Goal: Task Accomplishment & Management: Use online tool/utility

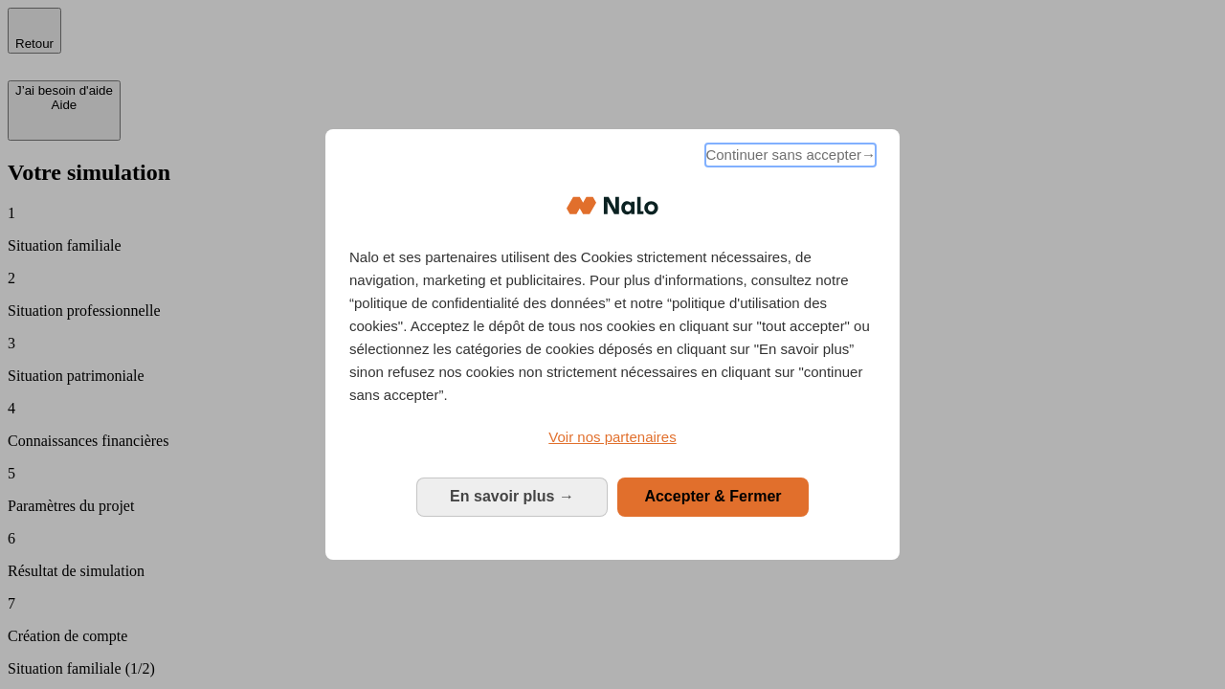
click at [789, 158] on span "Continuer sans accepter →" at bounding box center [790, 155] width 170 height 23
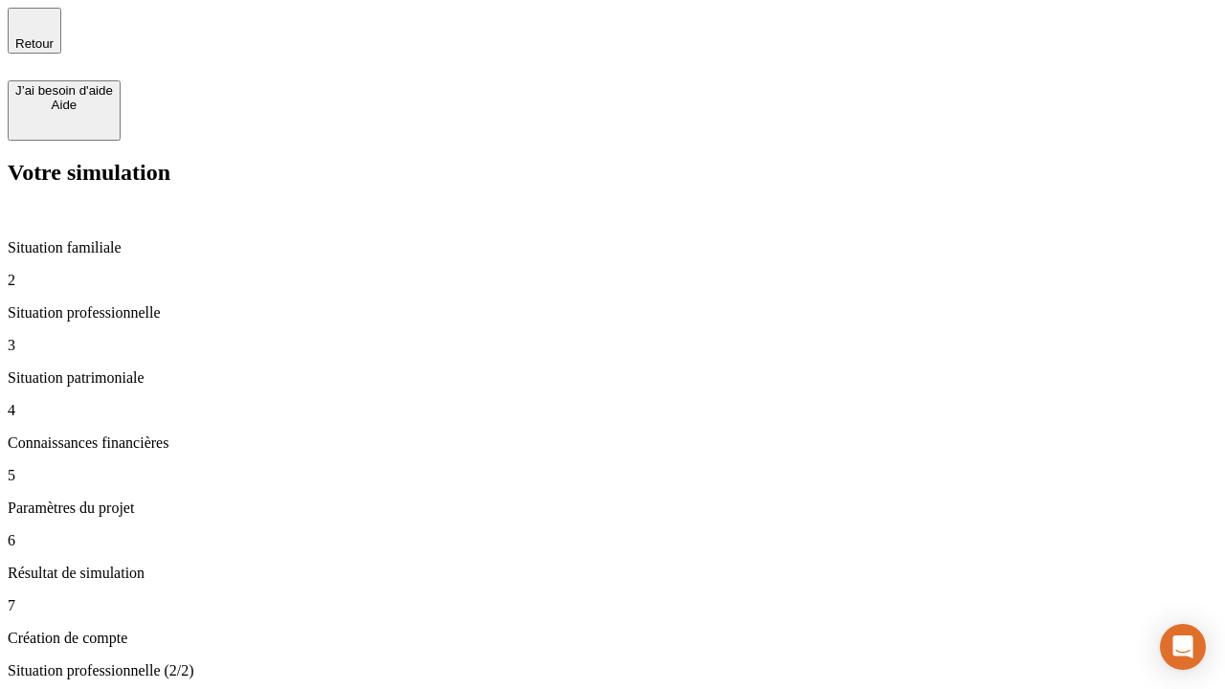
type input "70 000"
type input "1 000"
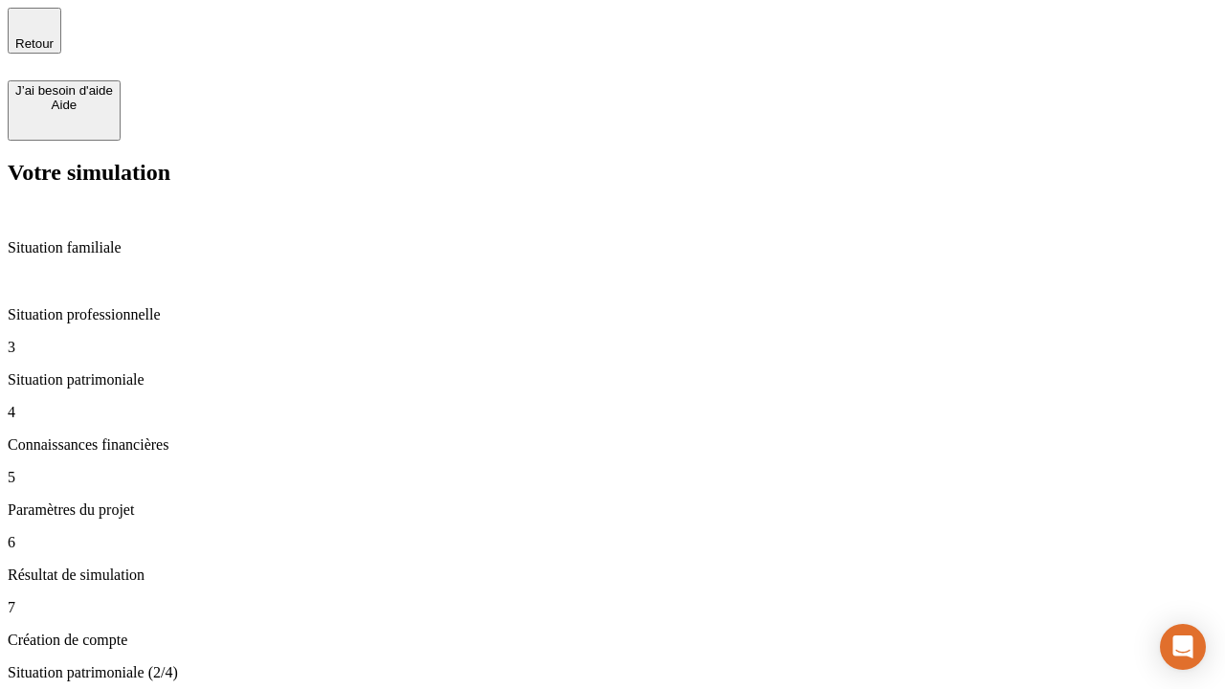
type input "800"
type input "6"
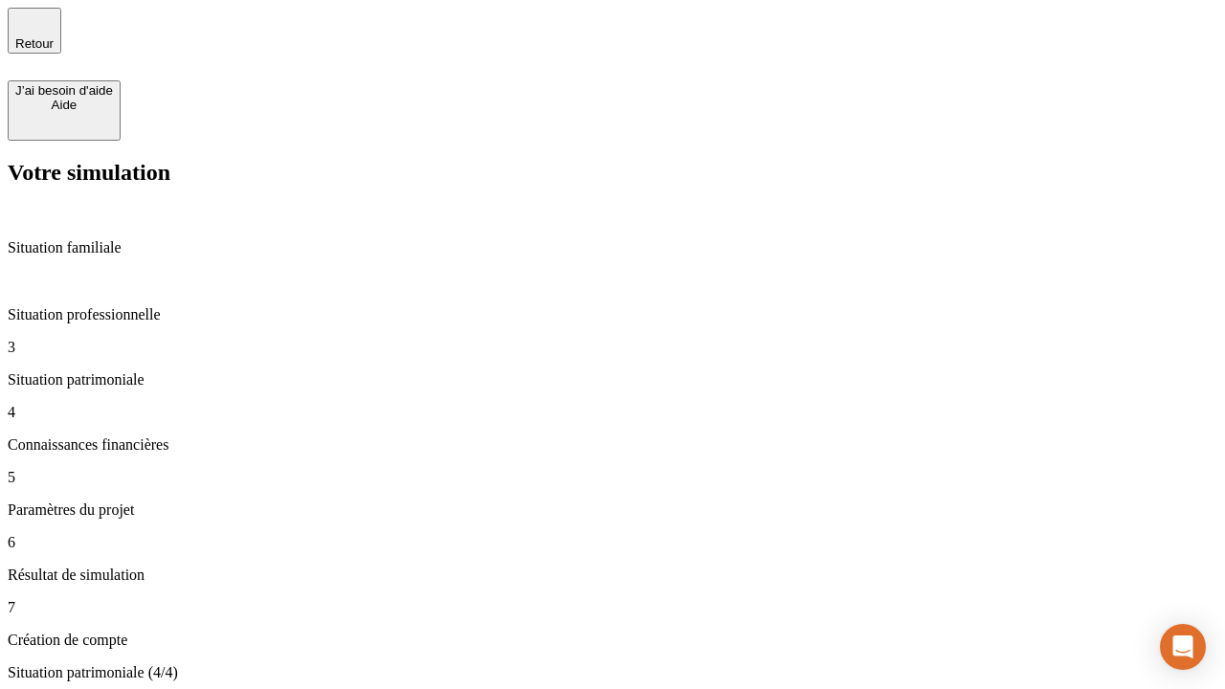
type input "400"
type input "3"
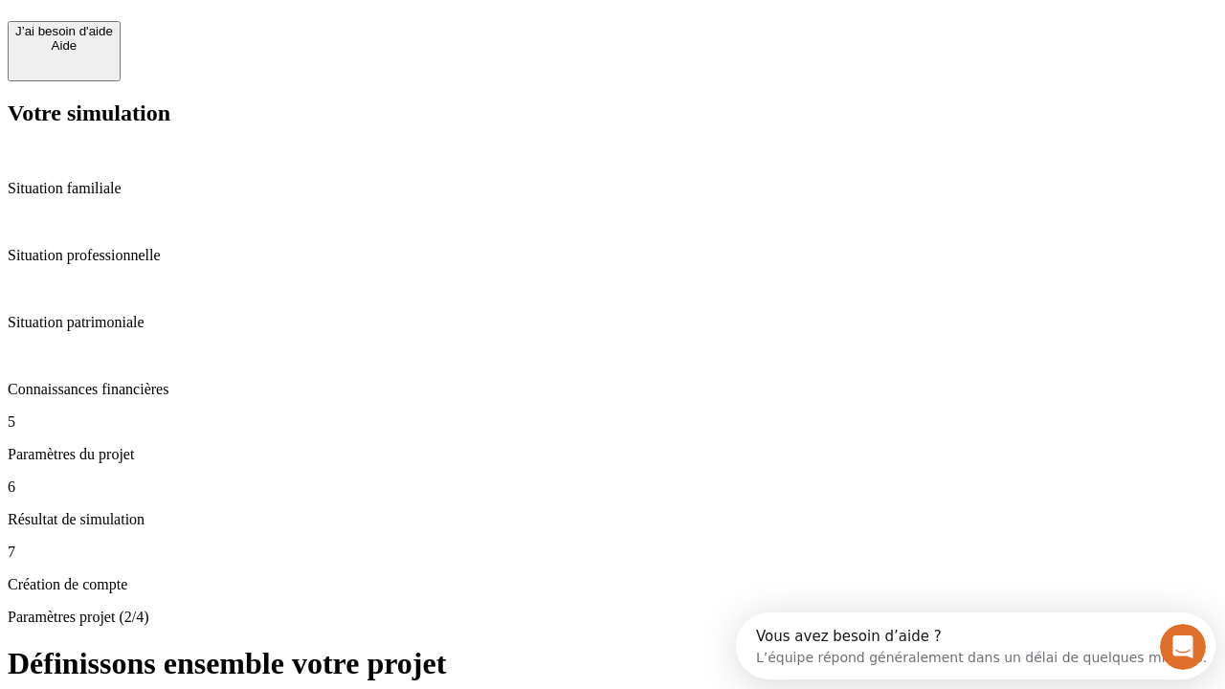
scroll to position [17, 0]
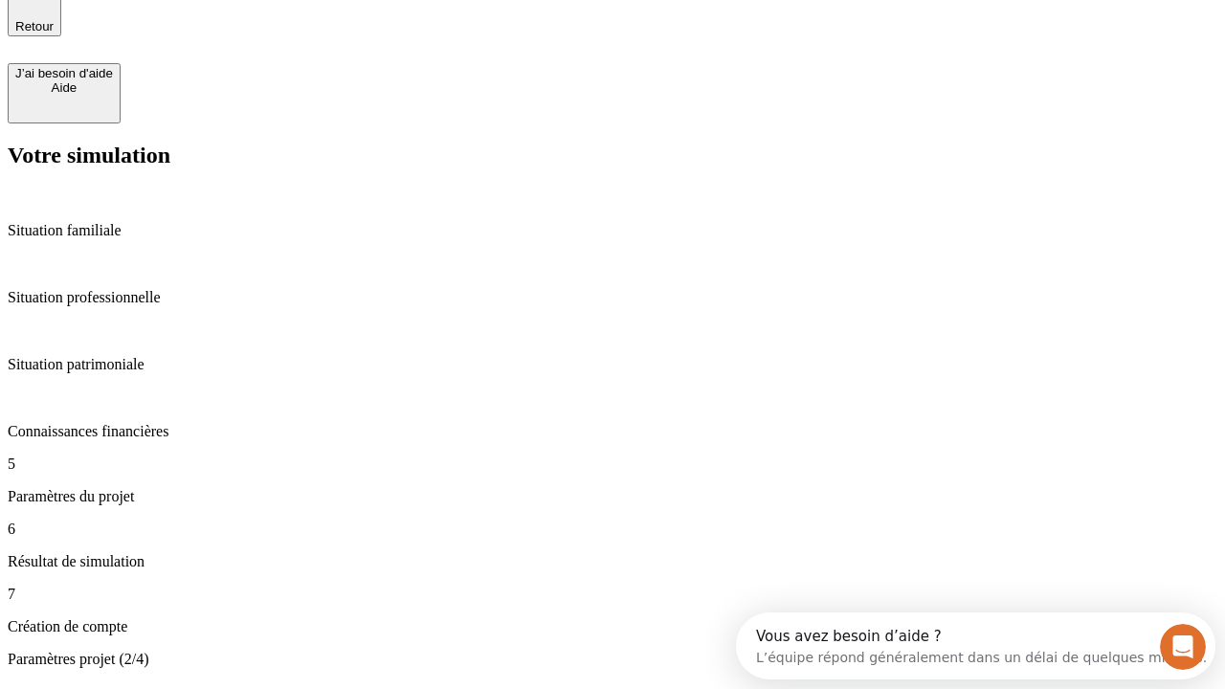
type input "35"
type input "500"
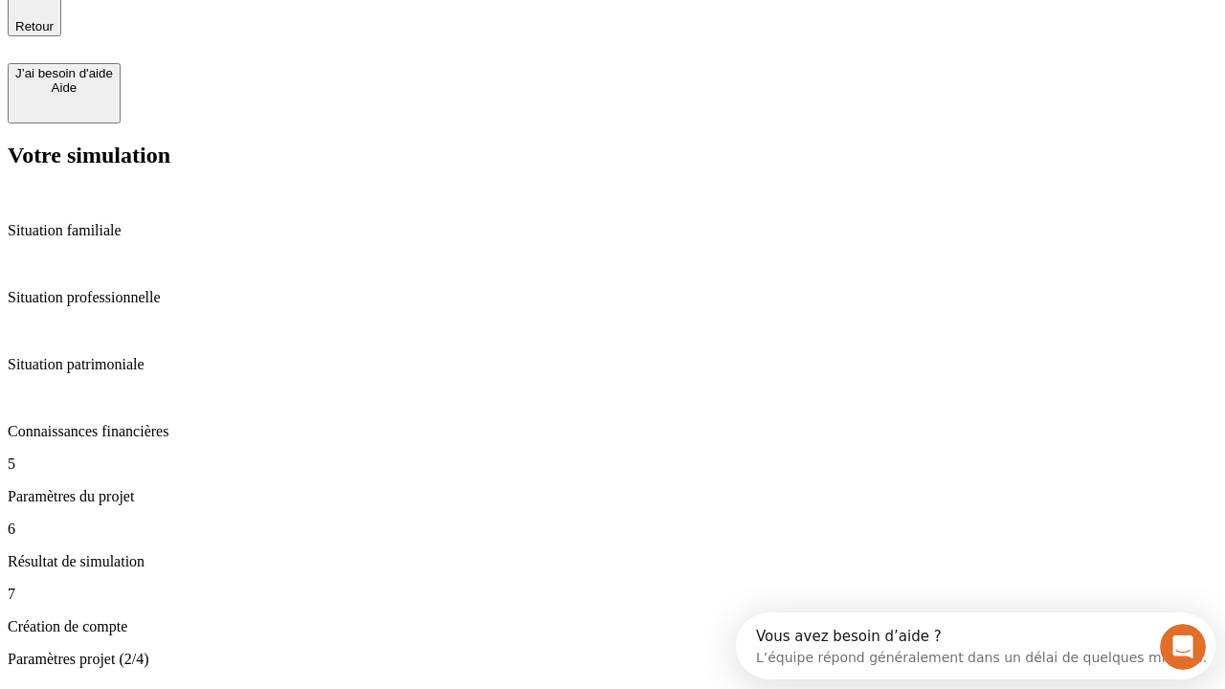
type input "640"
